Goal: Information Seeking & Learning: Learn about a topic

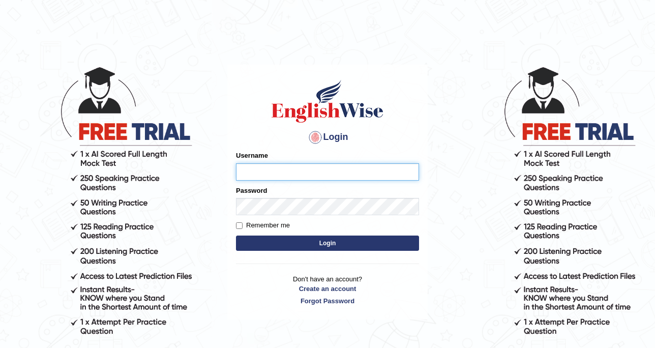
type input "DishaEw"
drag, startPoint x: 0, startPoint y: 0, endPoint x: 481, endPoint y: 72, distance: 486.3
click at [481, 72] on body "Login Please fix the following errors: Username DishaEw Password Remember me Lo…" at bounding box center [327, 207] width 655 height 348
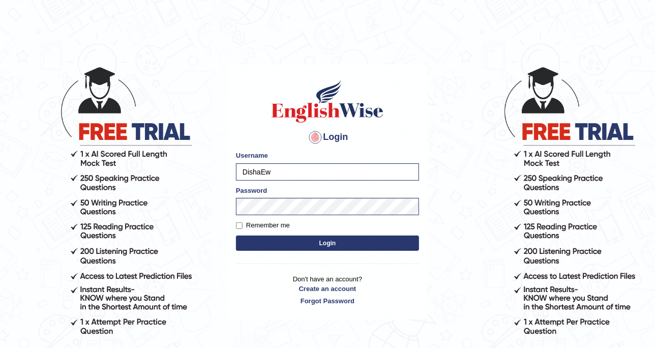
click at [334, 240] on button "Login" at bounding box center [327, 243] width 183 height 15
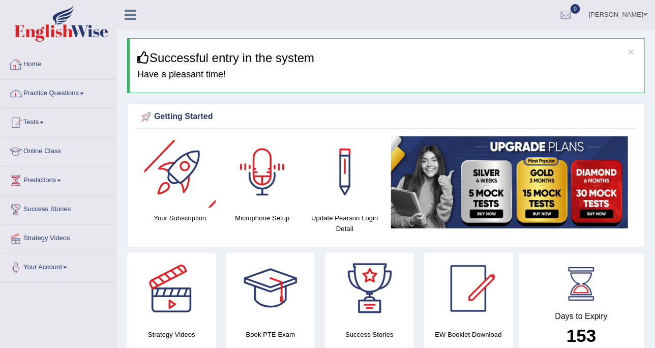
click at [92, 86] on link "Practice Questions" at bounding box center [59, 91] width 116 height 25
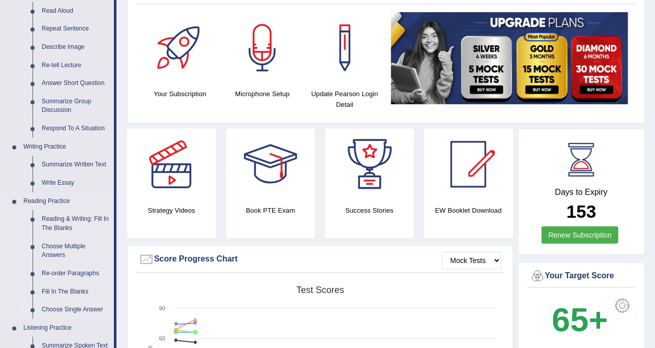
scroll to position [191, 0]
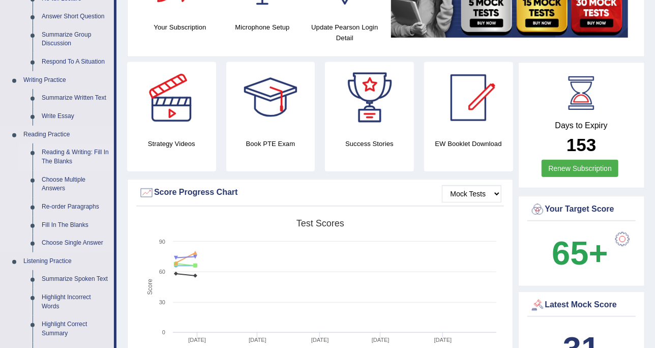
click at [74, 155] on link "Reading & Writing: Fill In The Blanks" at bounding box center [75, 156] width 77 height 27
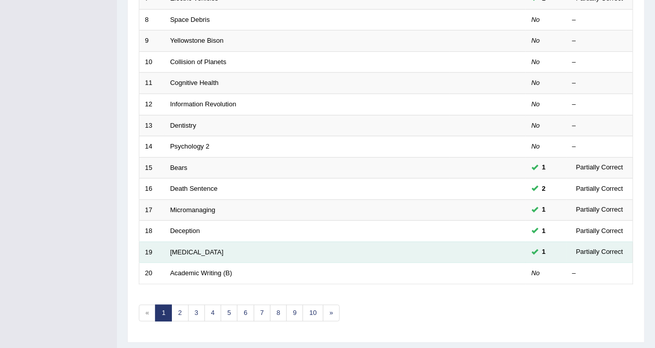
scroll to position [321, 0]
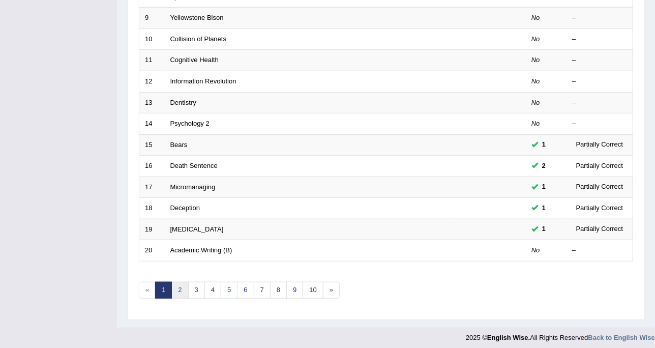
click at [182, 285] on link "2" at bounding box center [179, 290] width 17 height 17
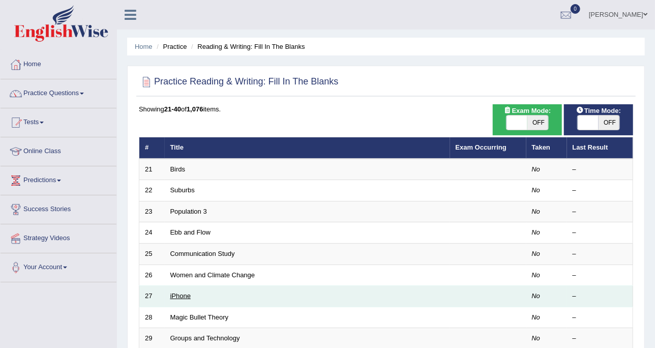
click at [183, 292] on link "iPhone" at bounding box center [180, 296] width 20 height 8
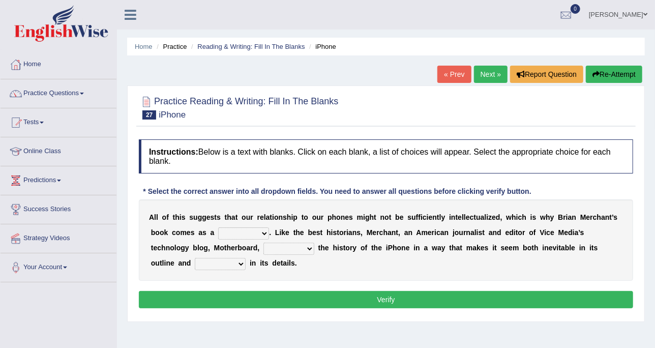
click at [195, 259] on b at bounding box center [193, 263] width 4 height 8
click at [246, 258] on select "surprises surprised surprising surprise" at bounding box center [220, 264] width 51 height 12
select select "surprises"
click at [246, 258] on select "surprises surprised surprising surprise" at bounding box center [220, 264] width 51 height 12
click at [232, 239] on div "A l l o f t h i s s u g g e s t s t h a t o u r r e l a t i o n s h i p t o o u…" at bounding box center [386, 239] width 495 height 81
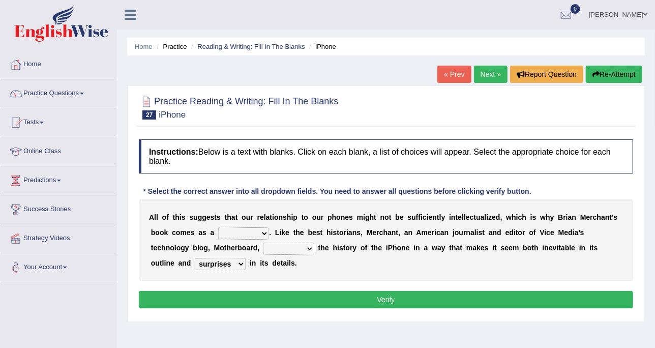
drag, startPoint x: 237, startPoint y: 244, endPoint x: 244, endPoint y: 247, distance: 7.3
click at [264, 244] on select "enriches unpacks detours contorts" at bounding box center [289, 249] width 51 height 12
select select "enriches"
click at [264, 243] on select "enriches unpacks detours contorts" at bounding box center [289, 249] width 51 height 12
click at [237, 232] on select "privilege relief demotion flash" at bounding box center [243, 233] width 51 height 12
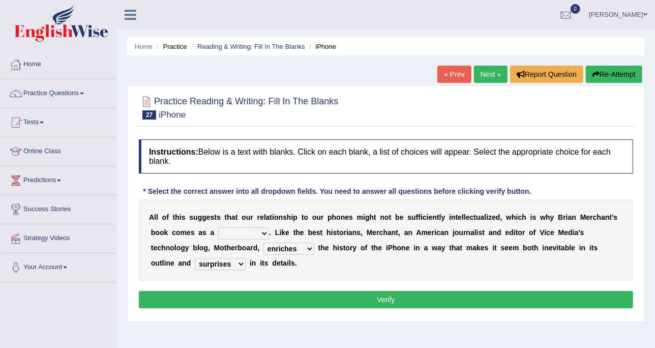
select select "privilege"
click at [218, 227] on select "privilege relief demotion flash" at bounding box center [243, 233] width 51 height 12
click at [310, 303] on button "Verify" at bounding box center [386, 299] width 495 height 17
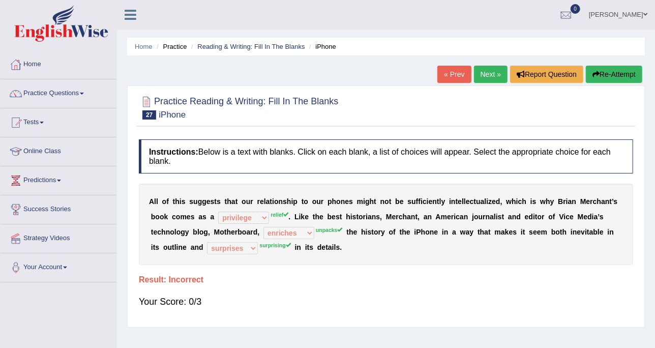
click at [479, 84] on div "« Prev Next » Report Question Re-Attempt" at bounding box center [542, 76] width 208 height 20
click at [481, 78] on link "Next »" at bounding box center [491, 74] width 34 height 17
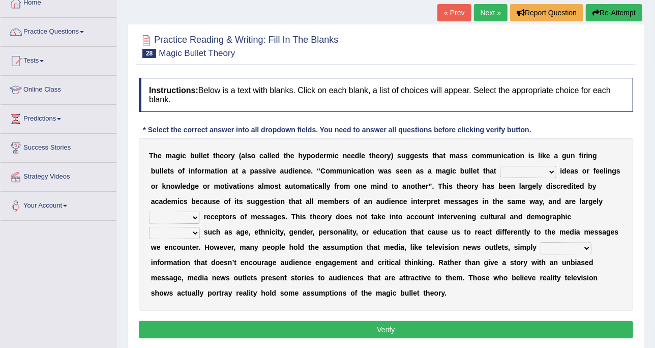
scroll to position [127, 0]
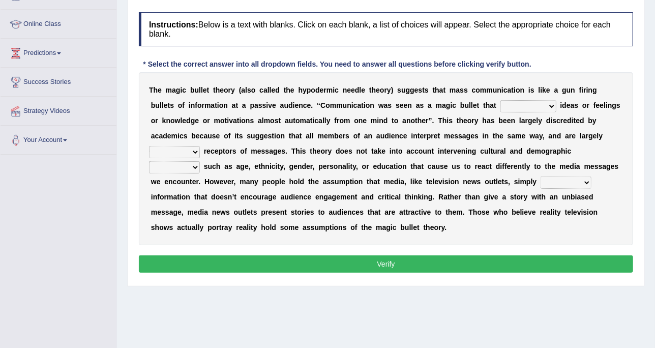
click at [501, 104] on select "transported translated transferred transformed" at bounding box center [529, 106] width 56 height 12
select select "transported"
click at [501, 100] on select "transported translated transferred transformed" at bounding box center [529, 106] width 56 height 12
click at [200, 146] on select "negative active positive passive" at bounding box center [174, 152] width 51 height 12
select select "negative"
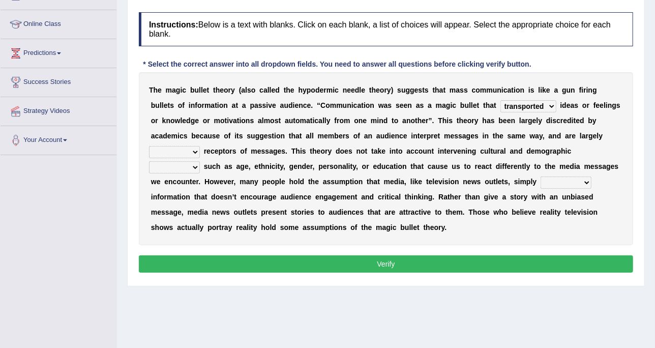
click at [200, 146] on select "negative active positive passive" at bounding box center [174, 152] width 51 height 12
click at [200, 161] on select "variables varies varieties variations" at bounding box center [174, 167] width 51 height 12
select select "variables"
click at [200, 161] on select "variables varies varieties variations" at bounding box center [174, 167] width 51 height 12
click at [541, 180] on select "respond resume release request" at bounding box center [566, 183] width 51 height 12
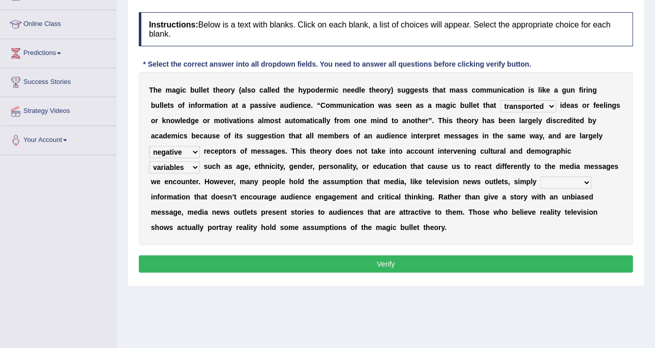
select select "respond"
click at [541, 177] on select "respond resume release request" at bounding box center [566, 183] width 51 height 12
click at [490, 255] on button "Verify" at bounding box center [386, 263] width 495 height 17
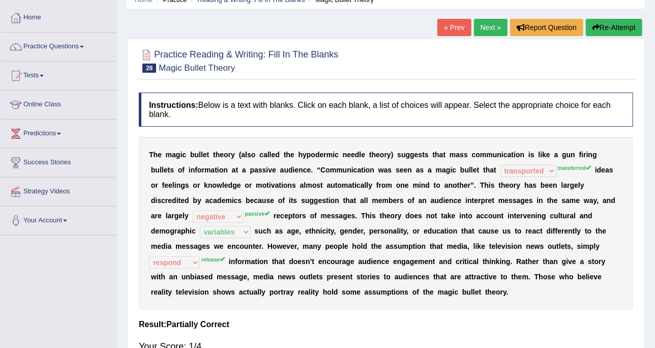
scroll to position [64, 0]
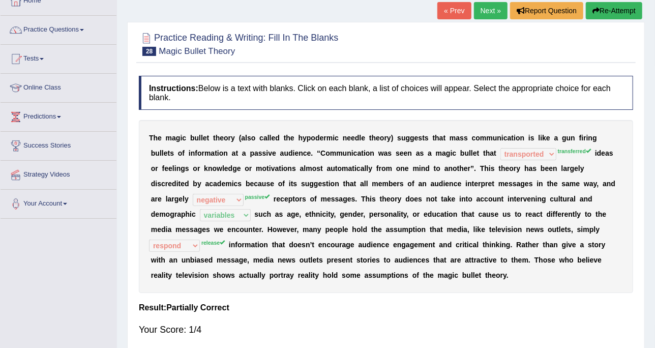
click at [556, 28] on div at bounding box center [386, 43] width 495 height 31
drag, startPoint x: 384, startPoint y: 258, endPoint x: 384, endPoint y: 250, distance: 7.6
click at [231, 271] on b "w" at bounding box center [228, 275] width 6 height 8
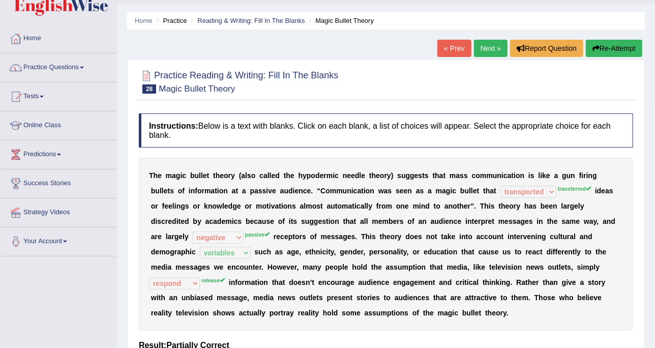
scroll to position [0, 0]
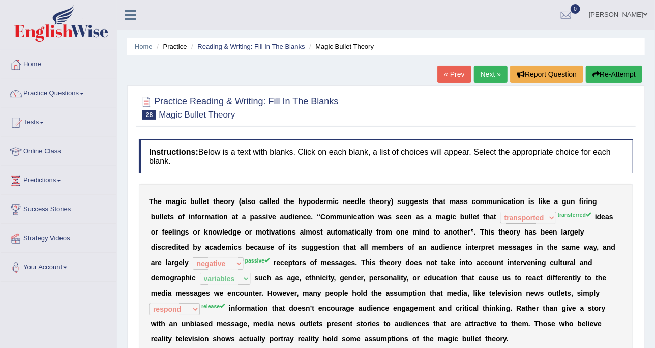
click at [489, 69] on link "Next »" at bounding box center [491, 74] width 34 height 17
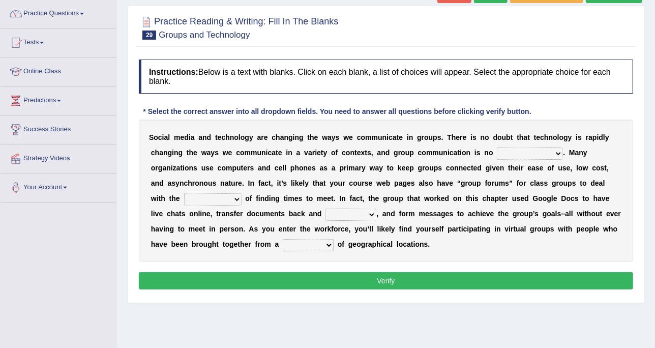
scroll to position [64, 0]
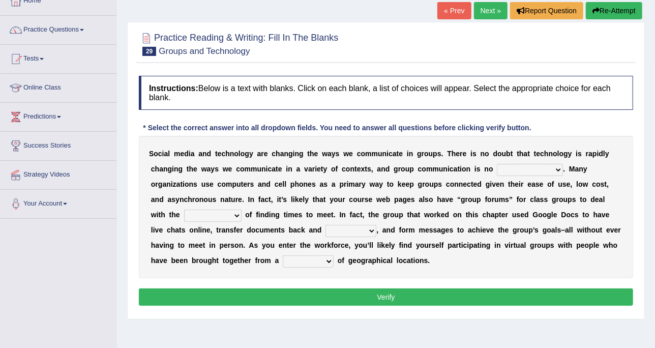
click at [452, 161] on div "S o c i a l m e d i a a n d t e c h n o l o g y a r e c h a n g i n g t h e w a…" at bounding box center [386, 207] width 495 height 142
click at [497, 173] on select "exception exemplification extradition excursion" at bounding box center [530, 170] width 66 height 12
select select "exemplification"
click at [497, 164] on select "exception exemplification extradition excursion" at bounding box center [530, 170] width 66 height 12
click at [242, 210] on select "localities liabilities complexities causalities" at bounding box center [213, 216] width 58 height 12
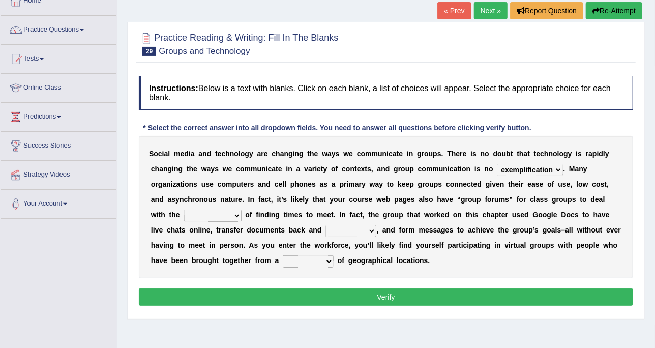
select select "localities"
click at [242, 210] on select "localities liabilities complexities causalities" at bounding box center [213, 216] width 58 height 12
click at [326, 230] on select "fill forth toward beyond" at bounding box center [351, 231] width 51 height 12
select select "fill"
click at [326, 225] on select "fill forth toward beyond" at bounding box center [351, 231] width 51 height 12
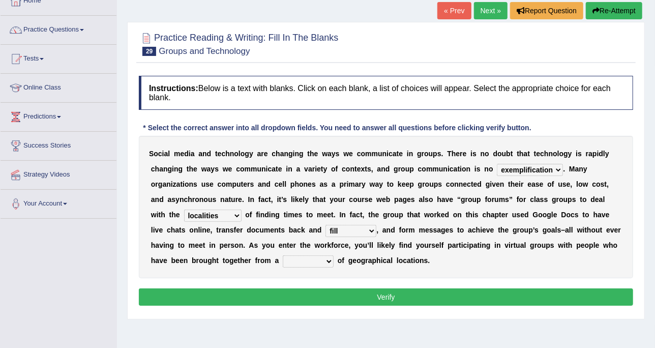
click at [245, 289] on button "Verify" at bounding box center [386, 297] width 495 height 17
click at [279, 256] on b "a" at bounding box center [277, 260] width 4 height 8
click at [334, 255] on select "form variety kind variation" at bounding box center [308, 261] width 51 height 12
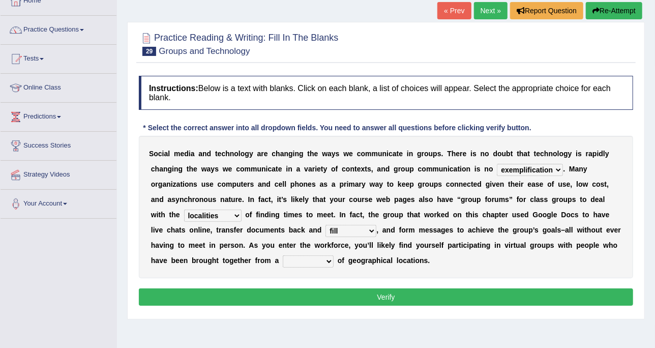
select select "variation"
click at [334, 255] on select "form variety kind variation" at bounding box center [308, 261] width 51 height 12
click at [516, 191] on div "S o c i a l m e d i a a n d t e c h n o l o g y a r e c h a n g i n g t h e w a…" at bounding box center [386, 207] width 495 height 142
click at [242, 210] on select "localities liabilities complexities causalities" at bounding box center [213, 216] width 58 height 12
select select "complexities"
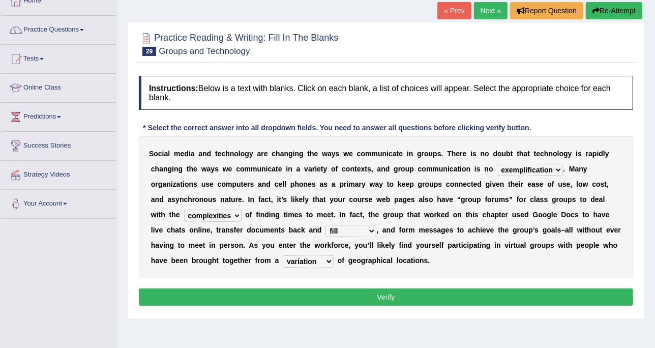
click at [242, 210] on select "localities liabilities complexities causalities" at bounding box center [213, 216] width 58 height 12
click at [497, 167] on select "exception exemplification extradition excursion" at bounding box center [530, 170] width 66 height 12
select select "exception"
click at [497, 164] on select "exception exemplification extradition excursion" at bounding box center [530, 170] width 66 height 12
click at [485, 289] on button "Verify" at bounding box center [386, 297] width 495 height 17
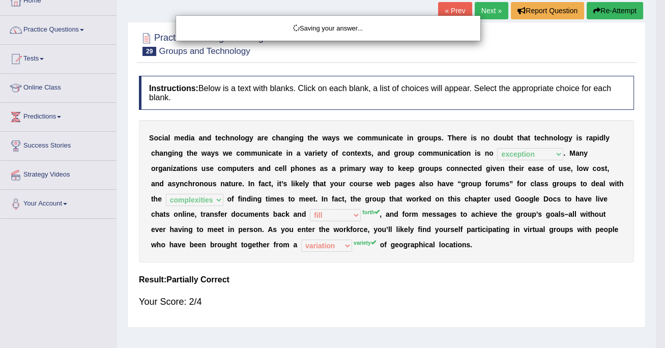
click at [489, 291] on div "Saving your answer..." at bounding box center [332, 174] width 665 height 348
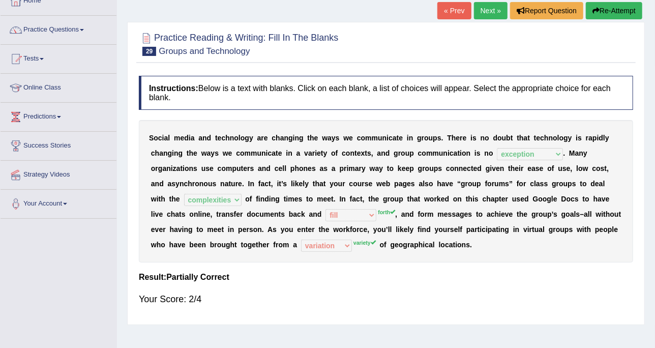
scroll to position [0, 0]
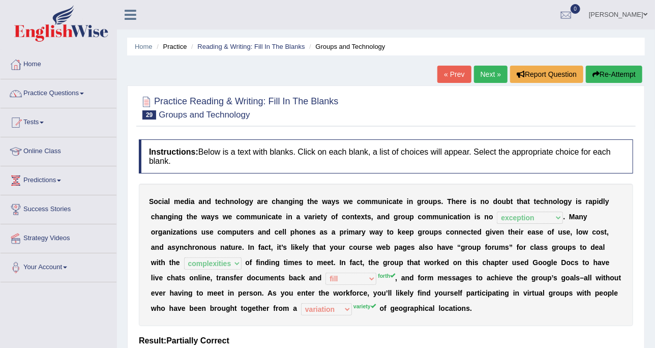
drag, startPoint x: 472, startPoint y: 157, endPoint x: 472, endPoint y: 150, distance: 7.1
click at [472, 157] on h4 "Instructions: Below is a text with blanks. Click on each blank, a list of choic…" at bounding box center [386, 156] width 495 height 34
click at [485, 67] on link "Next »" at bounding box center [491, 74] width 34 height 17
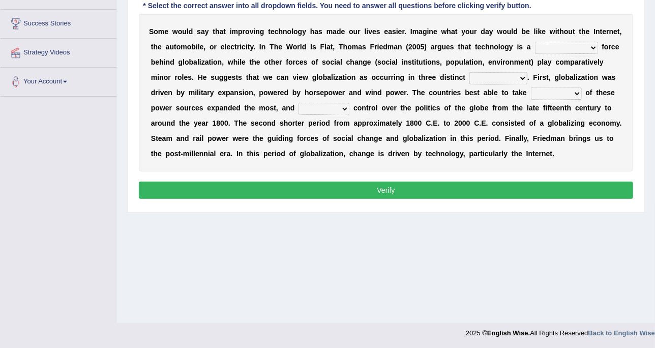
select select "driving"
click at [535, 42] on select "driving demeaning distinguishing demanding" at bounding box center [566, 48] width 63 height 12
click at [470, 75] on select "periods periodicals perspectives perceptions" at bounding box center [499, 78] width 58 height 12
select select "periods"
click at [470, 72] on select "periods periodicals perspectives perceptions" at bounding box center [499, 78] width 58 height 12
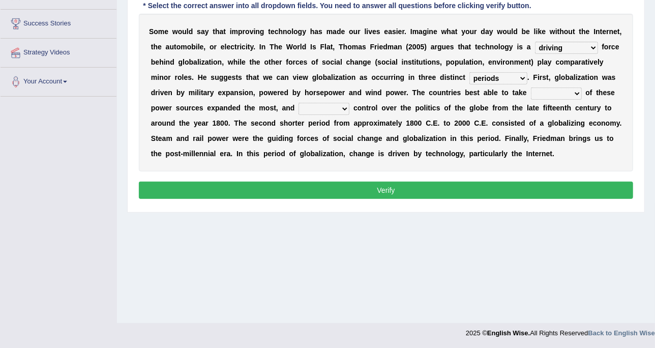
click at [299, 107] on select "exist extract exert expect" at bounding box center [324, 109] width 51 height 12
select select "exist"
click at [299, 103] on select "exist extract exert expect" at bounding box center [324, 109] width 51 height 12
click at [531, 91] on select "action advantage account care" at bounding box center [556, 94] width 51 height 12
select select "action"
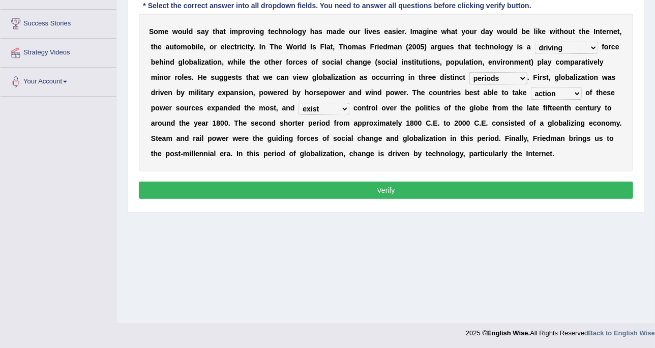
click at [531, 88] on select "action advantage account care" at bounding box center [556, 94] width 51 height 12
click at [450, 192] on button "Verify" at bounding box center [386, 190] width 495 height 17
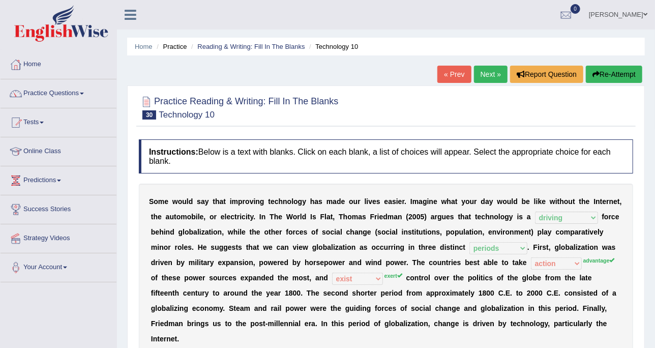
click at [486, 83] on div "« Prev Next » Report Question Re-Attempt" at bounding box center [542, 76] width 208 height 20
click at [486, 81] on link "Next »" at bounding box center [491, 74] width 34 height 17
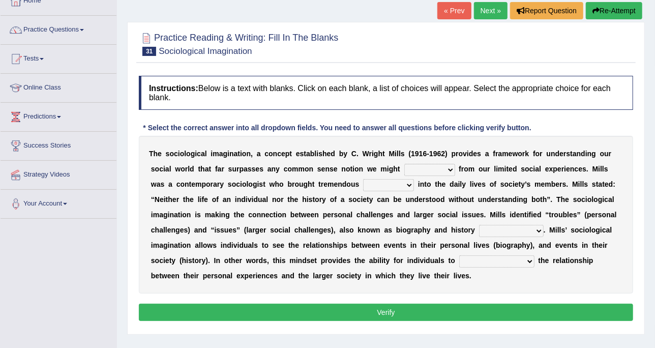
click at [382, 159] on div "T h e s o c i o l o g i c a l i m a g i n a t i o n , a c o n c e p t e s t a b…" at bounding box center [386, 215] width 495 height 158
click at [405, 174] on select "depart derive describe deprive" at bounding box center [430, 170] width 51 height 12
select select "depart"
click at [405, 164] on select "depart derive describe deprive" at bounding box center [430, 170] width 51 height 12
click at [363, 189] on select "sight insight comment interaction" at bounding box center [388, 185] width 51 height 12
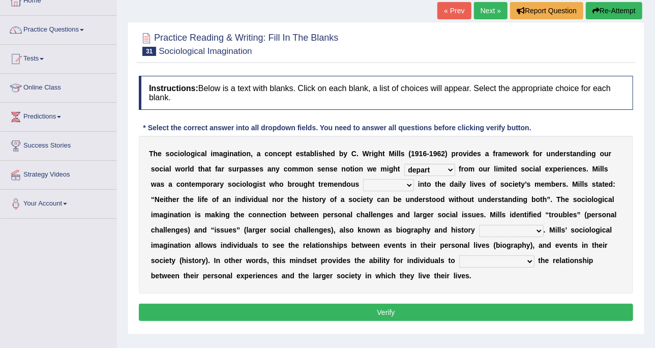
select select "sight"
click at [363, 179] on select "sight insight comment interaction" at bounding box center [388, 185] width 51 height 12
click at [367, 221] on div "T h e s o c i o l o g i c a l i m a g i n a t i o n , a c o n c e p t e s t a b…" at bounding box center [386, 215] width 495 height 158
click at [479, 234] on select "accordingly collectively respectively spontaneously" at bounding box center [511, 231] width 65 height 12
select select "accordingly"
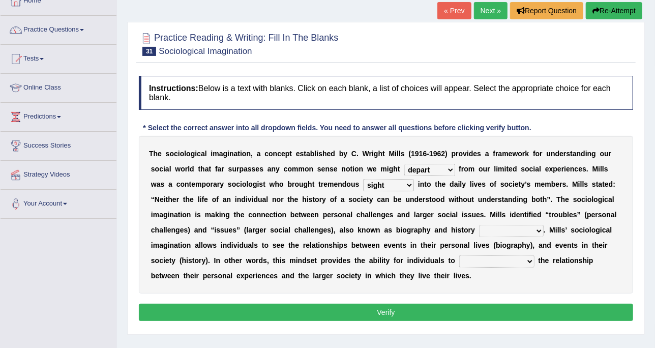
click at [479, 225] on select "accordingly collectively respectively spontaneously" at bounding box center [511, 231] width 65 height 12
click at [460, 260] on select "commercialize capitalize realize compartmentalize" at bounding box center [497, 261] width 75 height 12
select select "commercialize"
click at [460, 255] on select "commercialize capitalize realize compartmentalize" at bounding box center [497, 261] width 75 height 12
click at [356, 314] on button "Verify" at bounding box center [386, 312] width 495 height 17
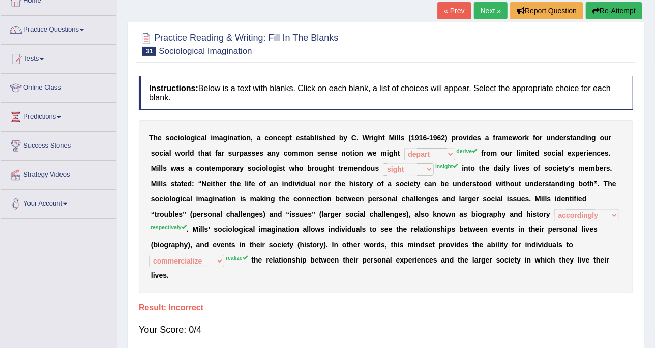
click at [512, 99] on h4 "Instructions: Below is a text with blanks. Click on each blank, a list of choic…" at bounding box center [386, 93] width 495 height 34
click at [297, 269] on div "T h e s o c i o l o g i c a l i m a g i n a t i o n , a c o n c e p t e s t a b…" at bounding box center [386, 206] width 495 height 173
click at [485, 12] on link "Next »" at bounding box center [491, 10] width 34 height 17
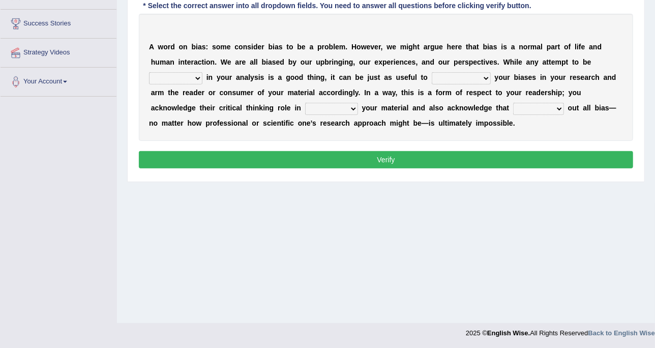
click at [203, 72] on select "objective optimistic subjective pessimistic" at bounding box center [175, 78] width 53 height 12
select select "optimistic"
click at [203, 72] on select "objective optimistic subjective pessimistic" at bounding box center [175, 78] width 53 height 12
click at [432, 72] on select "assume achieve acquire acknowledge" at bounding box center [461, 78] width 59 height 12
select select "acknowledge"
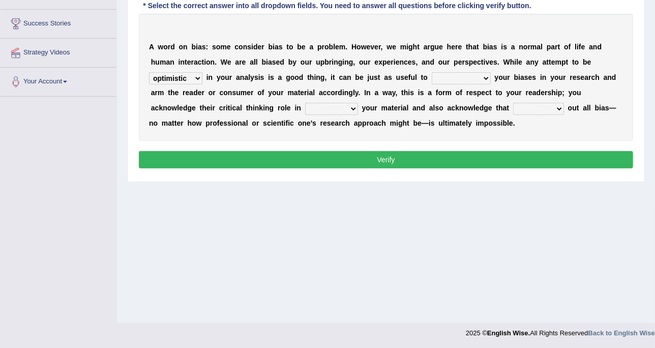
click at [432, 72] on select "assume achieve acquire acknowledge" at bounding box center [461, 78] width 59 height 12
click at [513, 105] on select "phasing building ruling pushing" at bounding box center [538, 109] width 51 height 12
click at [305, 105] on select "contacting consuming conducting confirming" at bounding box center [331, 109] width 53 height 12
select select "consuming"
click at [305, 103] on select "contacting consuming conducting confirming" at bounding box center [331, 109] width 53 height 12
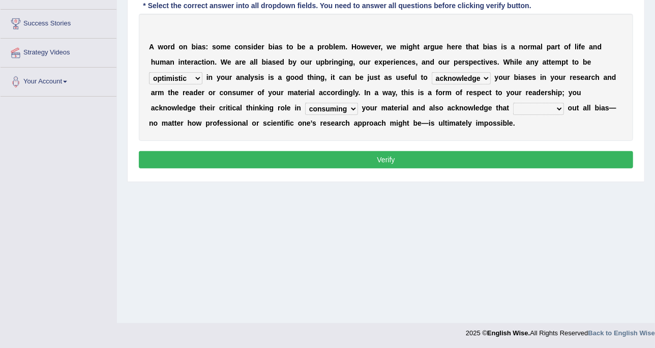
click at [513, 103] on select "phasing building ruling pushing" at bounding box center [538, 109] width 51 height 12
select select "pushing"
click at [513, 103] on select "phasing building ruling pushing" at bounding box center [538, 109] width 51 height 12
click at [366, 154] on button "Verify" at bounding box center [386, 159] width 495 height 17
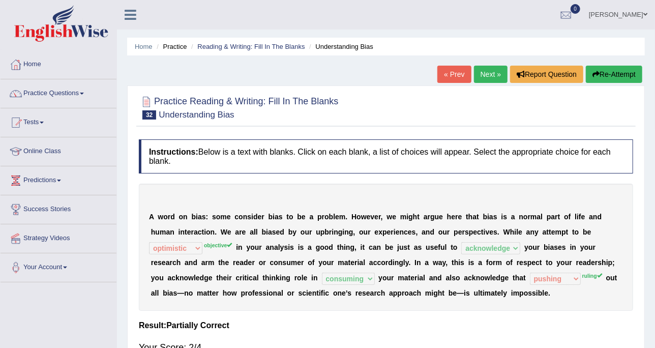
click at [466, 71] on link "« Prev" at bounding box center [455, 74] width 34 height 17
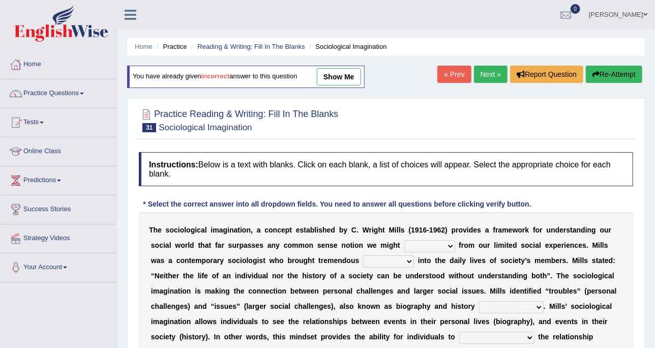
click at [475, 68] on link "Next »" at bounding box center [491, 74] width 34 height 17
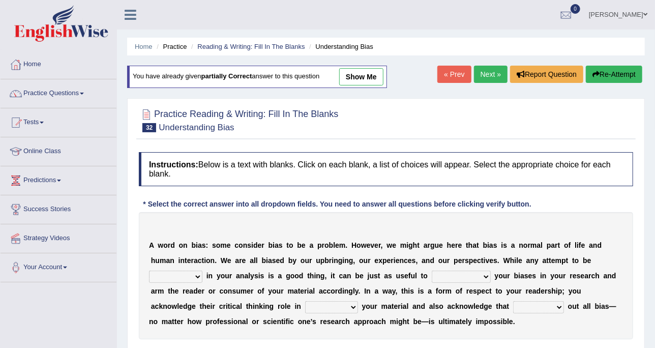
click at [203, 271] on select "objective optimistic subjective pessimistic" at bounding box center [175, 277] width 53 height 12
click at [323, 197] on div "Instructions: Below is a text with blanks. Click on each blank, a list of choic…" at bounding box center [386, 261] width 500 height 228
click at [455, 66] on link "« Prev" at bounding box center [455, 74] width 34 height 17
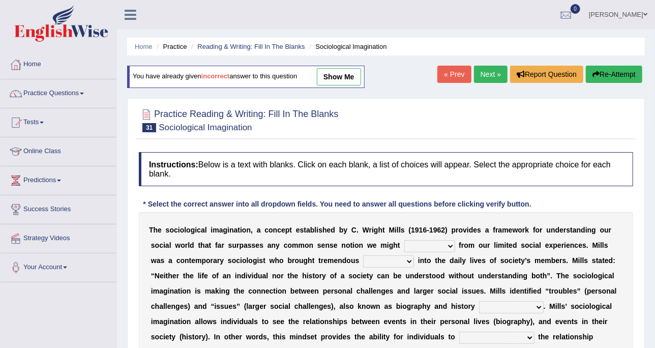
click at [491, 69] on link "Next »" at bounding box center [491, 74] width 34 height 17
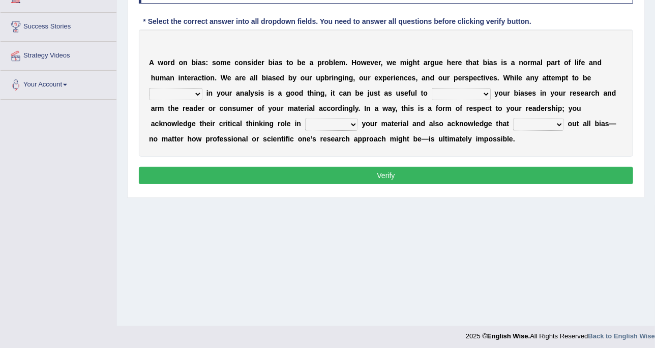
scroll to position [186, 0]
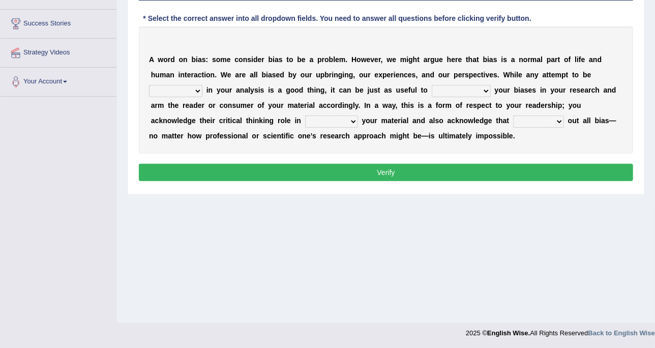
click at [203, 85] on select "objective optimistic subjective pessimistic" at bounding box center [175, 91] width 53 height 12
click at [567, 51] on div "A w o r d o n b i a s : s o m e c o n s i d e r b i a s t o b e a p r o b l e m…" at bounding box center [386, 89] width 495 height 127
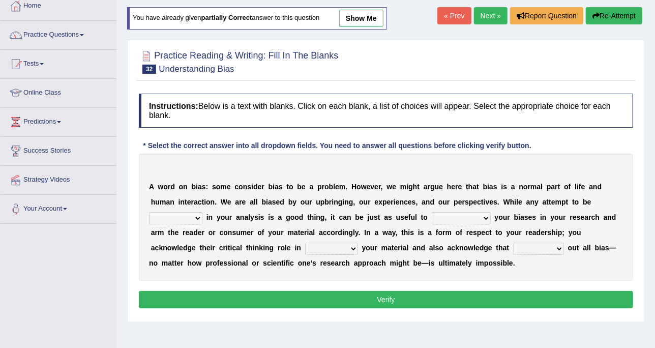
click at [487, 26] on div "Home Practice Reading & Writing: Fill In The Blanks Understanding Bias You have…" at bounding box center [386, 195] width 538 height 509
click at [489, 14] on link "Next »" at bounding box center [491, 15] width 34 height 17
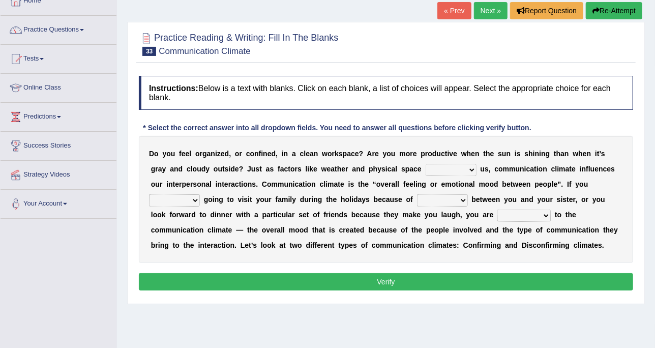
click at [426, 164] on select "improve impact impose imply" at bounding box center [451, 170] width 51 height 12
select select "impact"
click at [426, 164] on select "improve impact impose imply" at bounding box center [451, 170] width 51 height 12
click at [200, 194] on select "dread force scare afraid" at bounding box center [174, 200] width 51 height 12
select select "force"
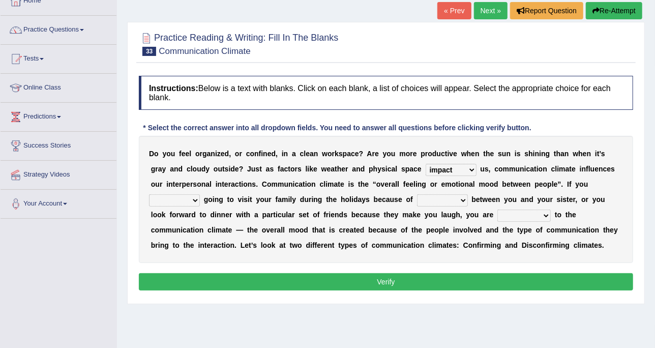
click at [200, 194] on select "dread force scare afraid" at bounding box center [174, 200] width 51 height 12
click at [305, 192] on div "D o y o u f e e l o r g a n i z e d , o r c o n f i n e d , i n a c l e a n w o…" at bounding box center [386, 199] width 495 height 127
click at [417, 195] on select "tender tension tendency tenacity" at bounding box center [442, 200] width 51 height 12
select select "tension"
click at [417, 194] on select "tender tension tendency tenacity" at bounding box center [442, 200] width 51 height 12
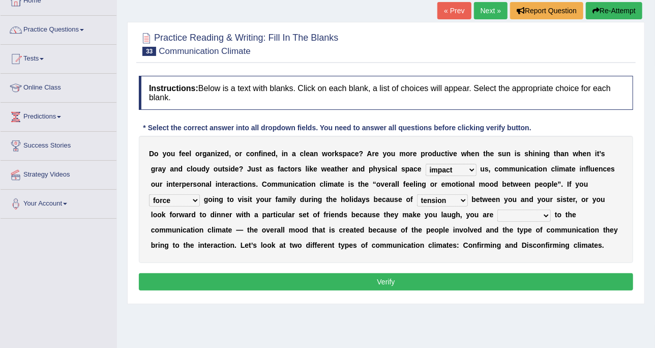
click at [498, 214] on select "relying relating responding recycling" at bounding box center [524, 216] width 53 height 12
select select "relying"
click at [498, 210] on select "relying relating responding recycling" at bounding box center [524, 216] width 53 height 12
click at [378, 273] on button "Verify" at bounding box center [386, 281] width 495 height 17
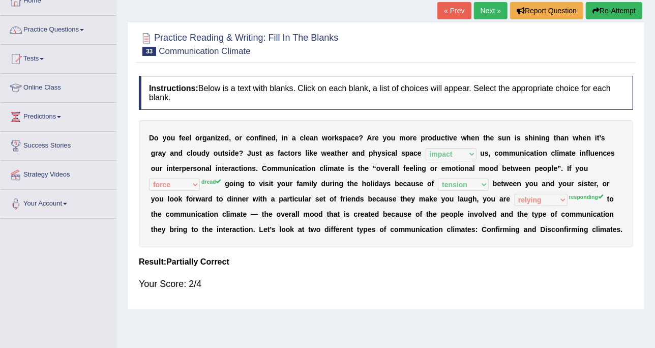
click at [487, 18] on link "Next »" at bounding box center [491, 10] width 34 height 17
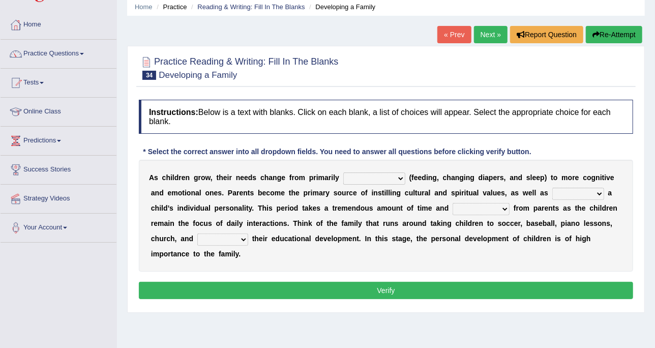
scroll to position [64, 0]
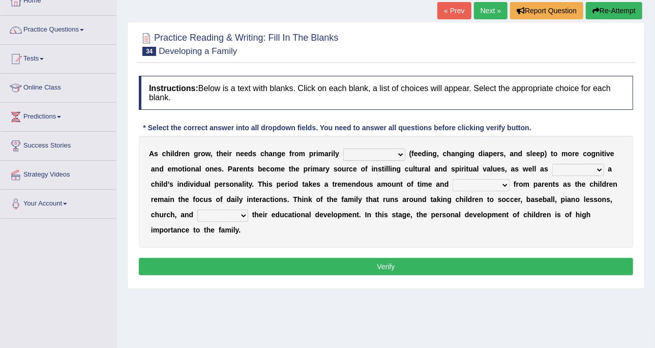
click at [384, 152] on select "psychological educational physical social" at bounding box center [374, 155] width 62 height 12
select select "physical"
click at [343, 149] on select "psychological educational physical social" at bounding box center [374, 155] width 62 height 12
click at [553, 170] on select "caring calculating feeding fostering" at bounding box center [579, 170] width 52 height 12
select select "fostering"
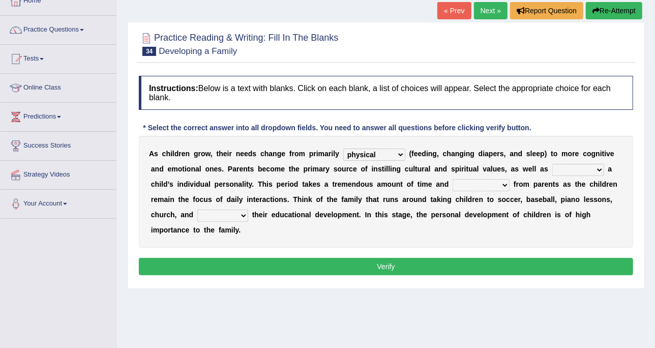
click at [553, 164] on select "caring calculating feeding fostering" at bounding box center [579, 170] width 52 height 12
click at [453, 179] on select "commitment components compliance comments" at bounding box center [481, 185] width 57 height 12
select select "commitment"
click at [453, 179] on select "commitment components compliance comments" at bounding box center [481, 185] width 57 height 12
click at [197, 218] on select "granting guiding generating gaining" at bounding box center [222, 216] width 51 height 12
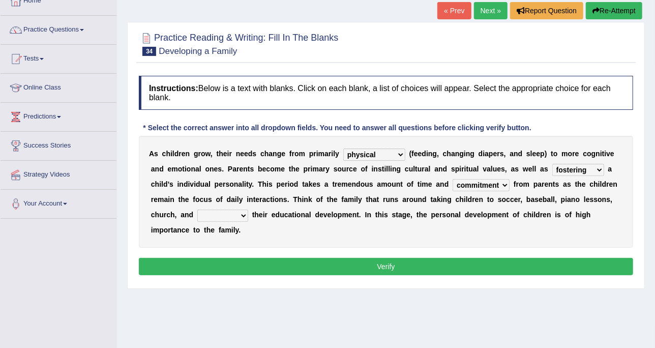
select select "guiding"
click at [197, 210] on select "granting guiding generating gaining" at bounding box center [222, 216] width 51 height 12
click at [218, 258] on button "Verify" at bounding box center [386, 266] width 495 height 17
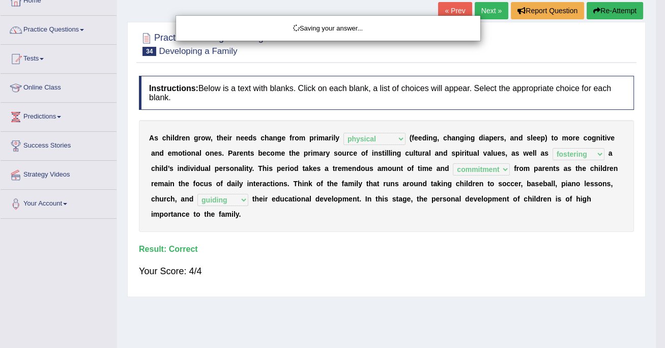
click at [219, 248] on div "Saving your answer..." at bounding box center [332, 174] width 665 height 348
